Goal: Communication & Community: Answer question/provide support

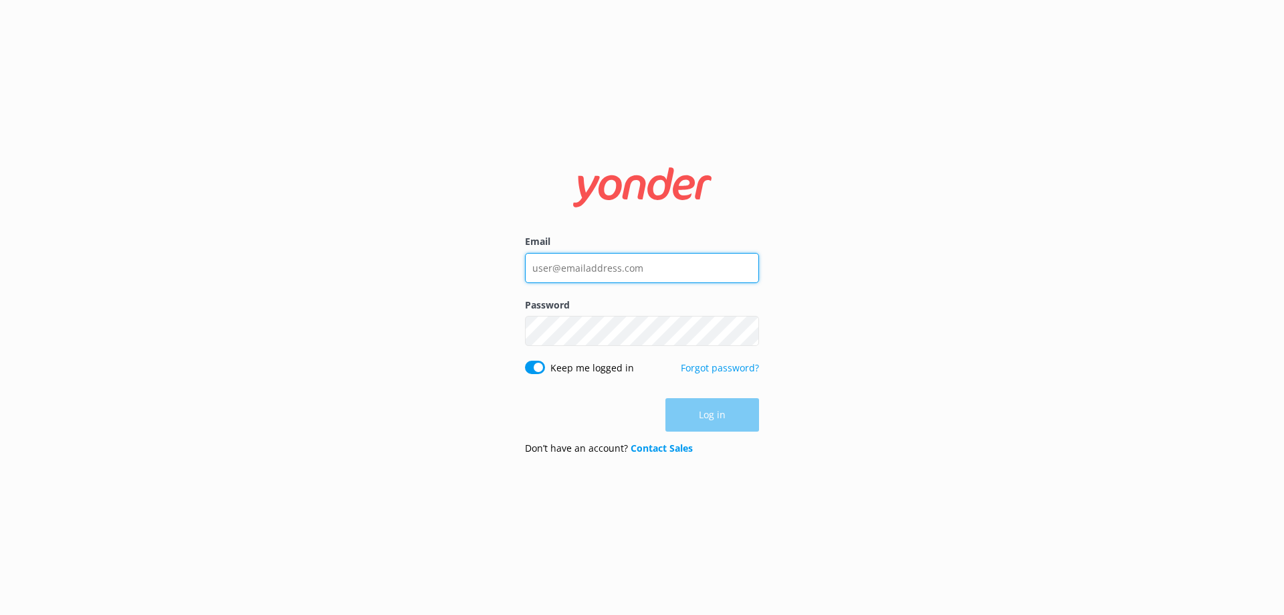
type input "[EMAIL_ADDRESS][DOMAIN_NAME]"
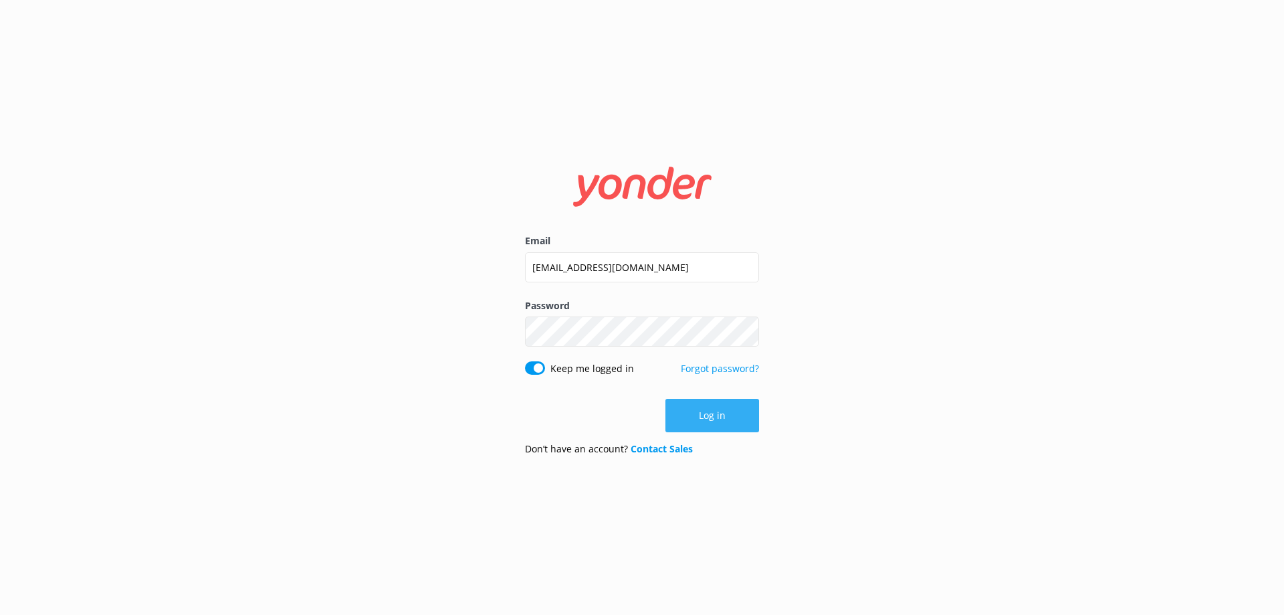
click at [731, 417] on button "Log in" at bounding box center [712, 415] width 94 height 33
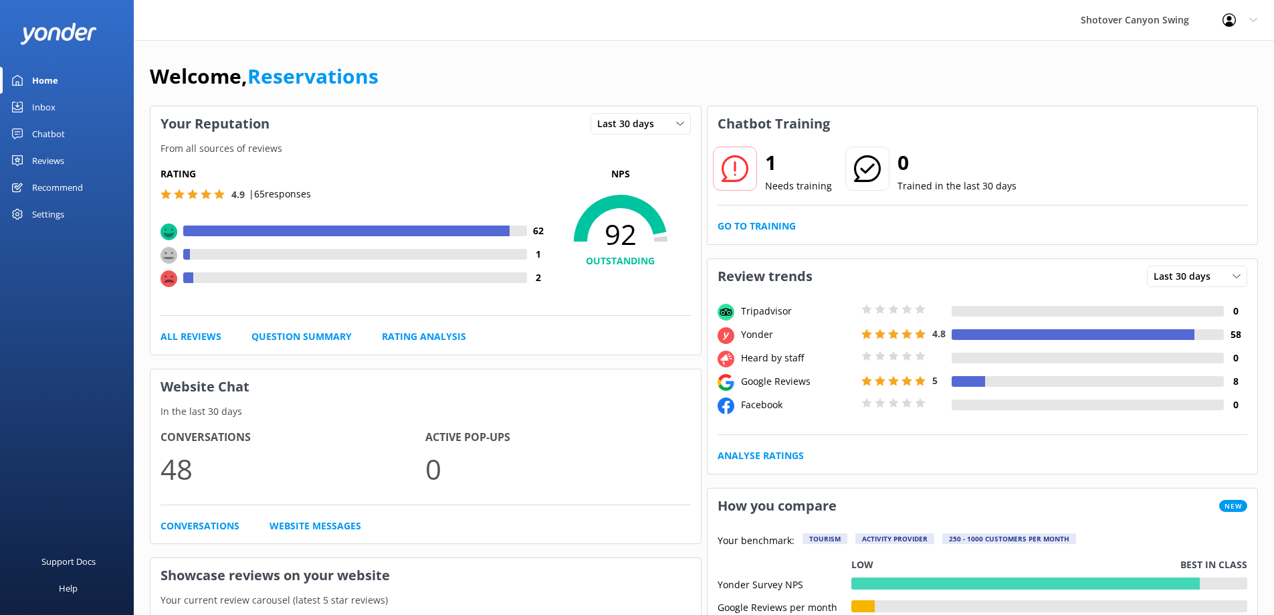
click at [48, 103] on div "Inbox" at bounding box center [43, 107] width 23 height 27
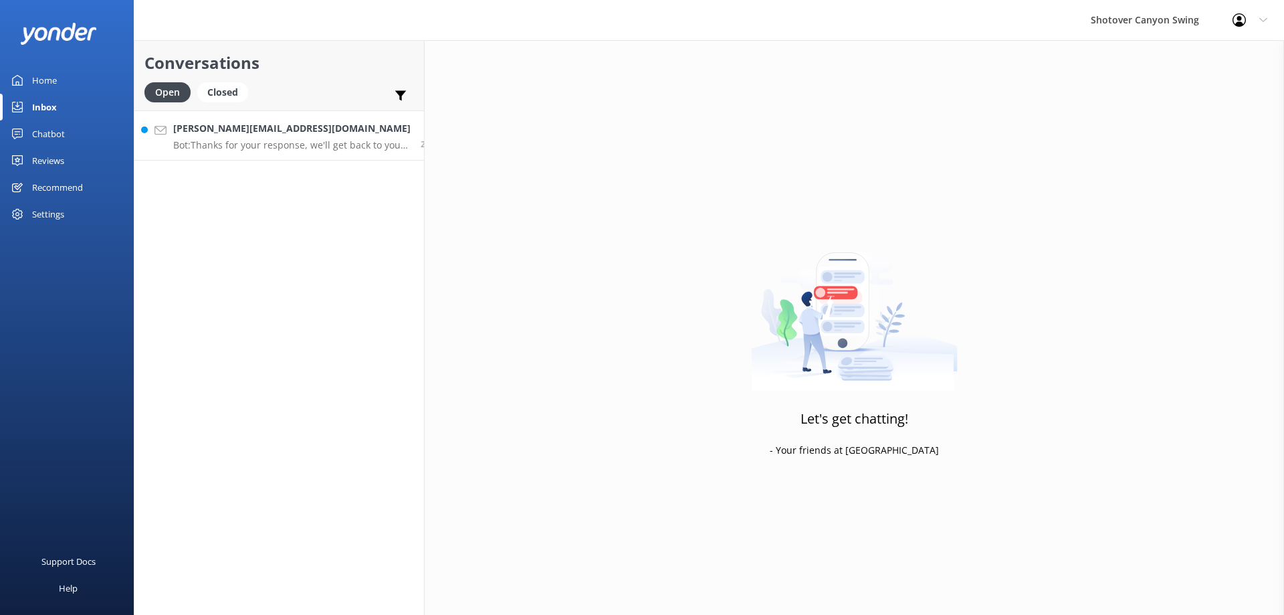
click at [276, 140] on p "Bot: Thanks for your response, we'll get back to you as soon as we can during o…" at bounding box center [291, 145] width 237 height 12
